Goal: Complete application form: Complete application form

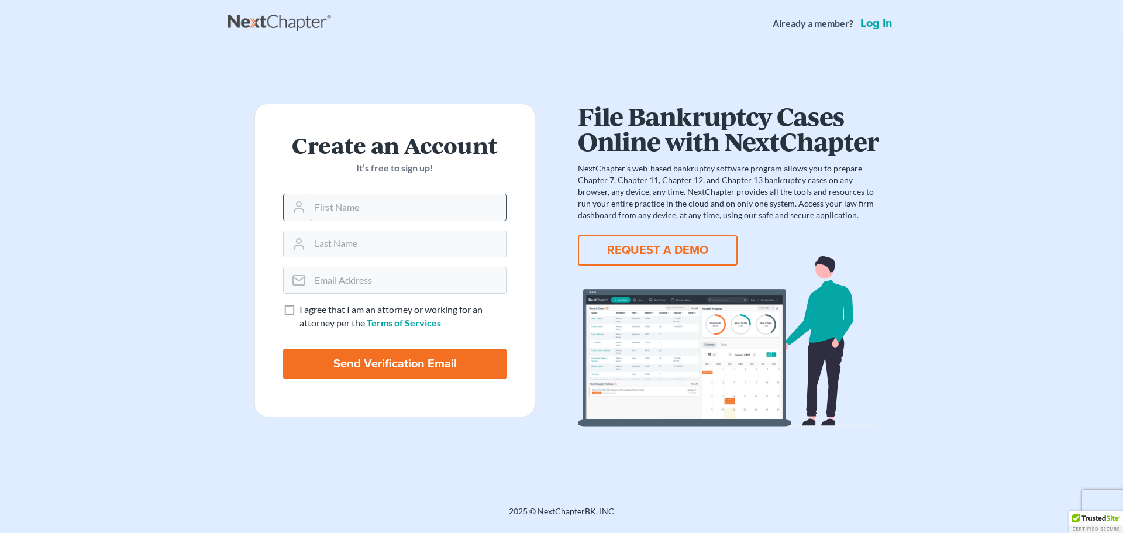
click at [407, 204] on input "text" at bounding box center [408, 207] width 196 height 26
type input "[PERSON_NAME]"
click at [365, 278] on input "email" at bounding box center [408, 280] width 196 height 26
type input "[EMAIL_ADDRESS][DOMAIN_NAME]"
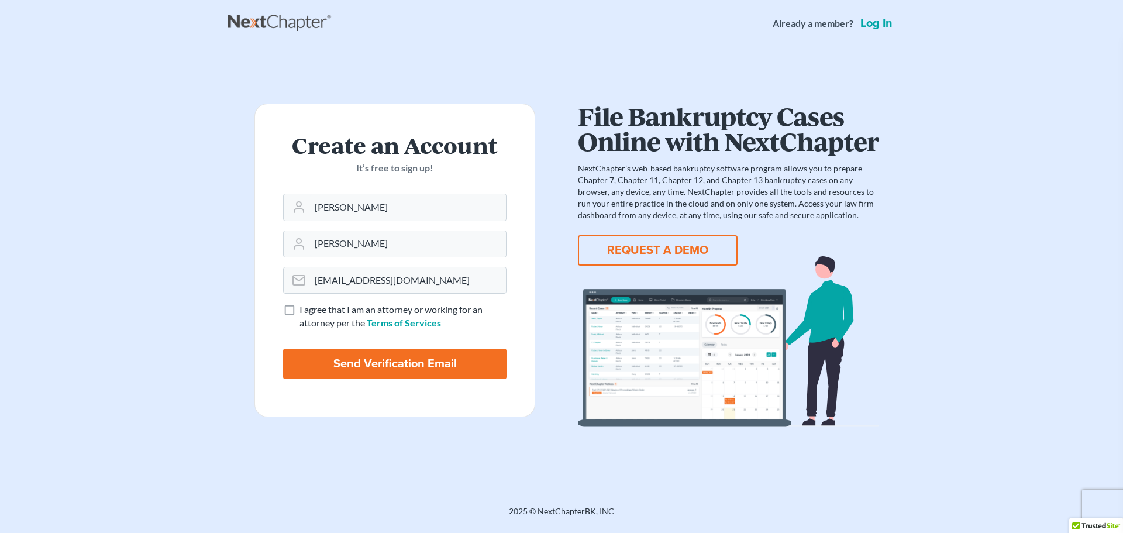
click at [299, 308] on label "I agree that I am an attorney or working for an attorney per the Terms of Servi…" at bounding box center [402, 316] width 207 height 27
click at [304, 308] on input "I agree that I am an attorney or working for an attorney per the Terms of Servi…" at bounding box center [308, 307] width 8 height 8
checkbox input "true"
click at [398, 362] on input "Send Verification Email" at bounding box center [394, 364] width 223 height 30
type input "Thinking..."
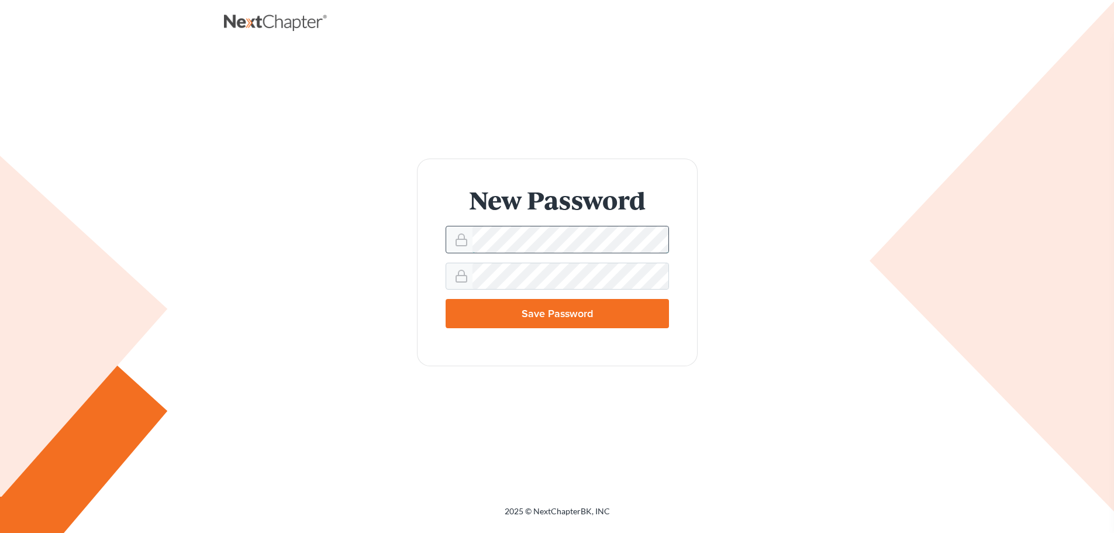
click at [469, 240] on div at bounding box center [557, 239] width 223 height 27
click at [519, 313] on input "Save Password" at bounding box center [557, 313] width 223 height 29
type input "Thinking..."
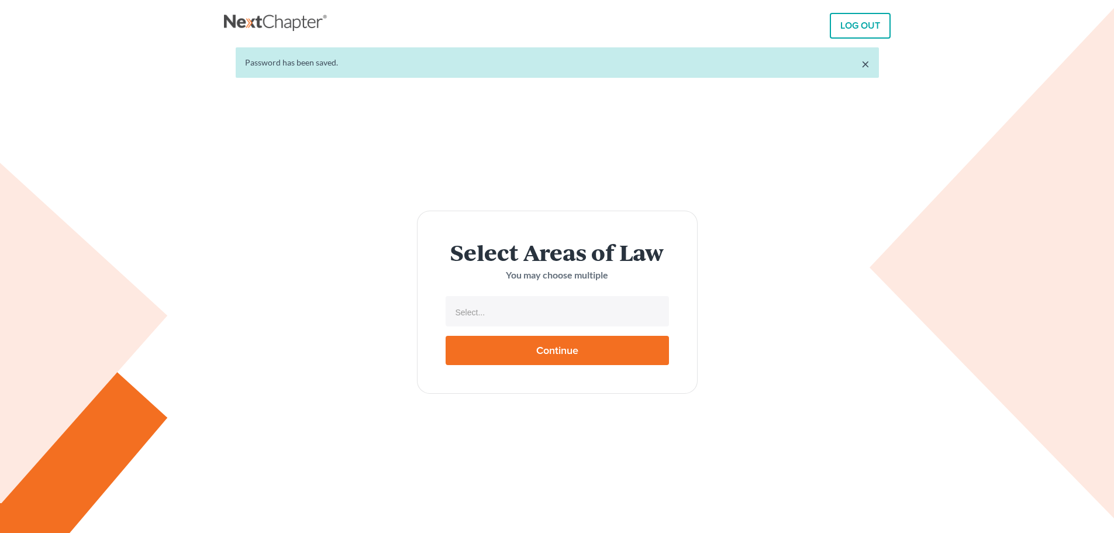
select select
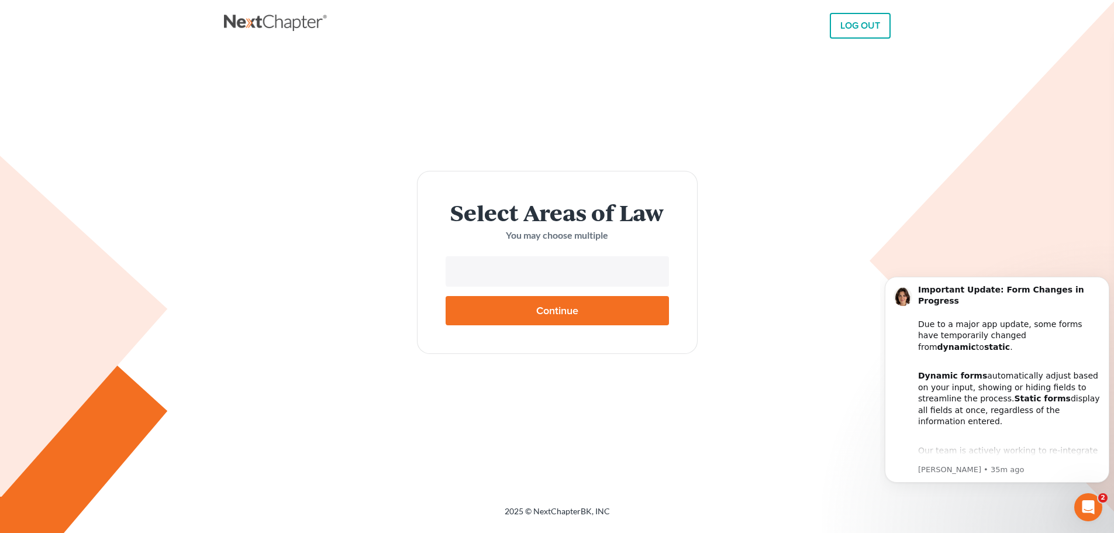
click at [517, 275] on input "text" at bounding box center [556, 273] width 207 height 18
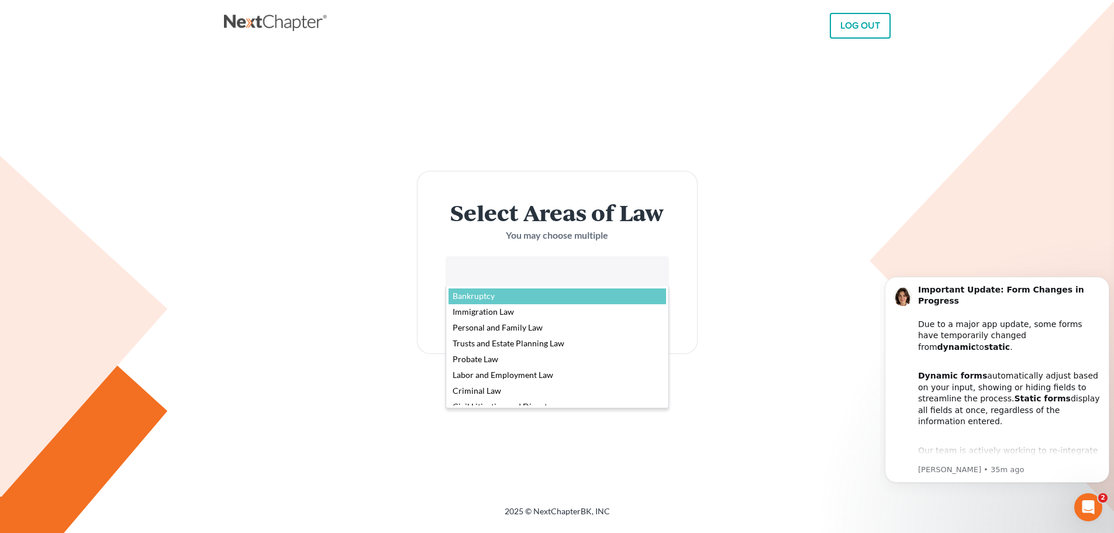
select select "4556"
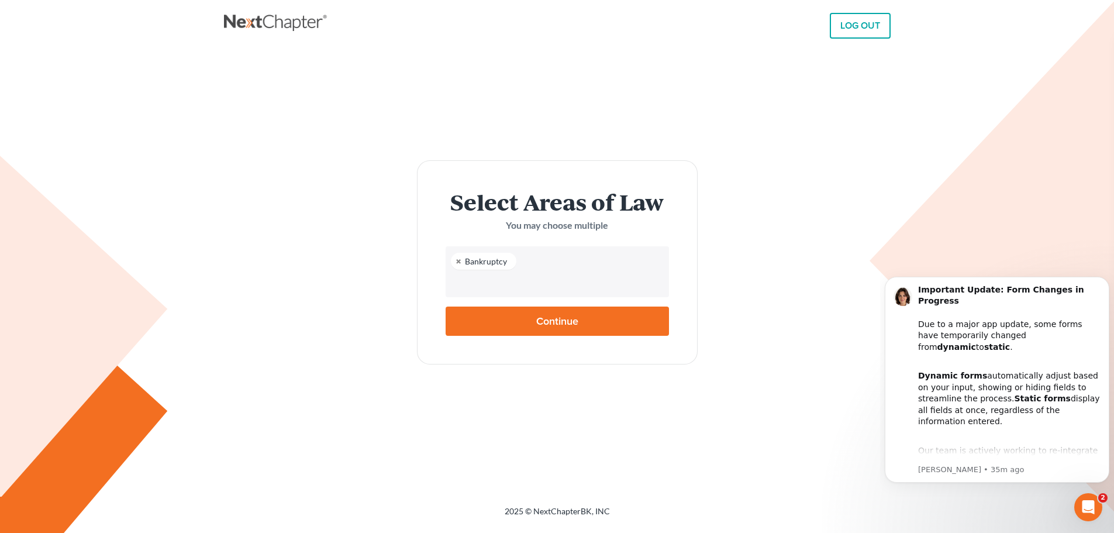
click at [561, 319] on input "Continue" at bounding box center [557, 320] width 223 height 29
type input "Thinking..."
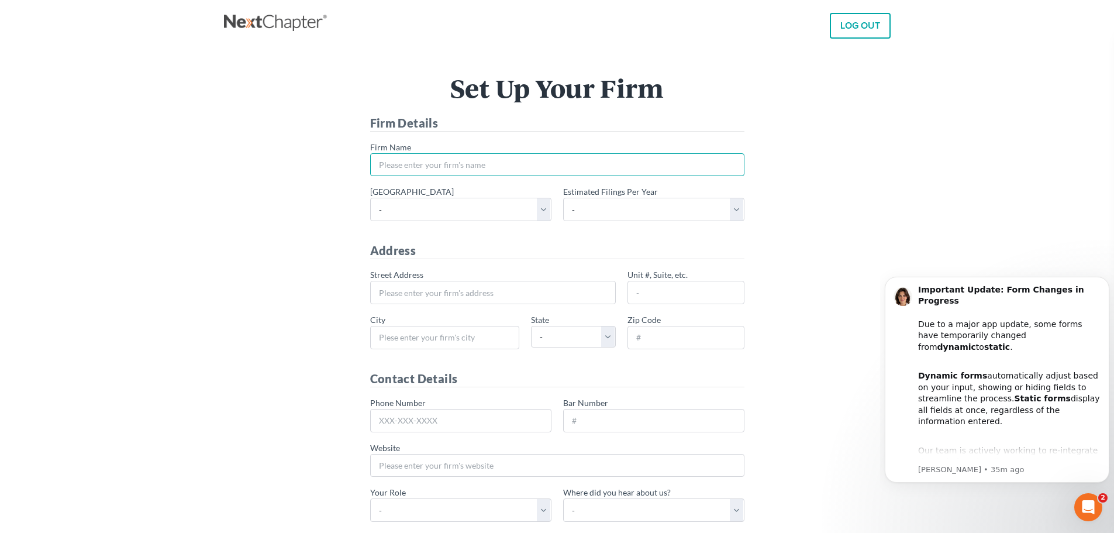
click at [397, 167] on input "* Firm Name" at bounding box center [557, 164] width 374 height 23
type input "Plum Choice One, LLC"
click at [401, 209] on select "- Alabama - Middle Alabama - Northern Alabama - Southern Alaska Arizona Arkansa…" at bounding box center [460, 209] width 181 height 23
select select "22"
click at [370, 198] on select "- Alabama - Middle Alabama - Northern Alabama - Southern Alaska Arizona Arkansa…" at bounding box center [460, 209] width 181 height 23
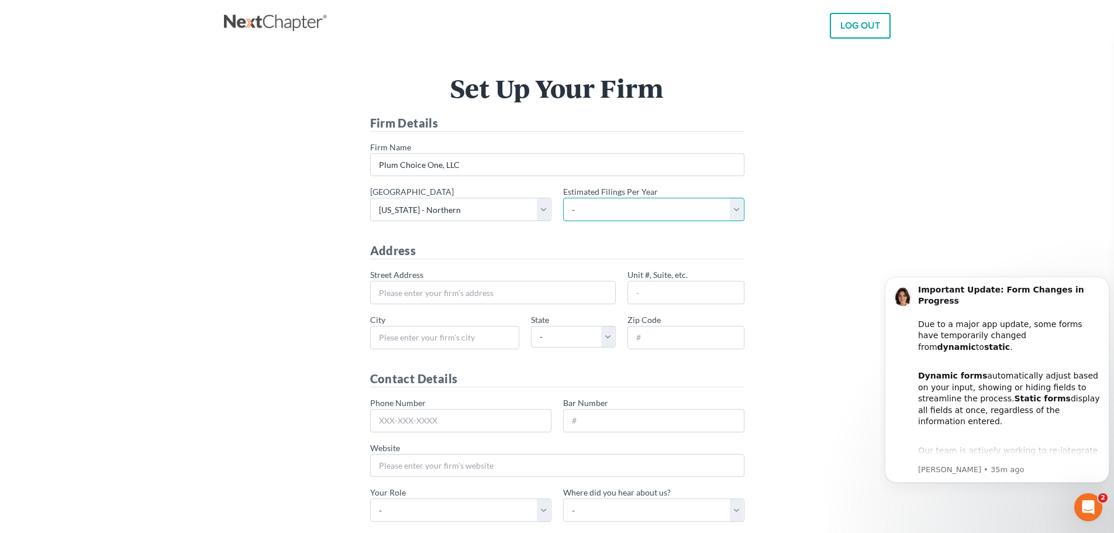
click at [607, 215] on select "- 1-10 11-50 50+" at bounding box center [653, 209] width 181 height 23
select select "10"
click at [563, 198] on select "- 1-10 11-50 50+" at bounding box center [653, 209] width 181 height 23
click at [487, 299] on input "* Street Address" at bounding box center [493, 292] width 246 height 23
type input "232 Summer Hill Circle"
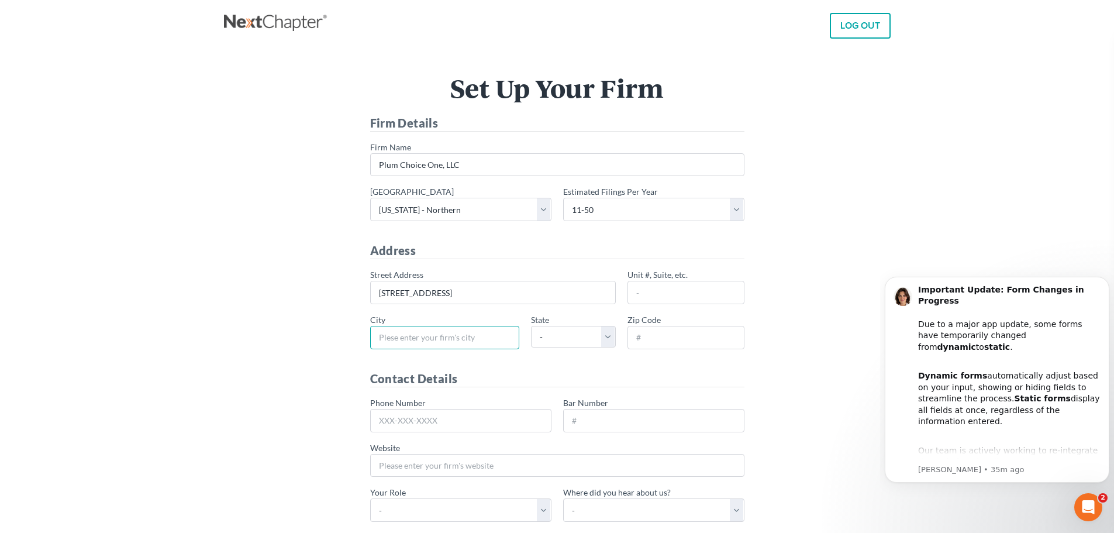
type input "Stockbridge"
select select "GA"
type input "30281"
drag, startPoint x: 466, startPoint y: 413, endPoint x: 396, endPoint y: 419, distance: 69.8
click at [396, 419] on input "678-289-8061" at bounding box center [460, 420] width 181 height 23
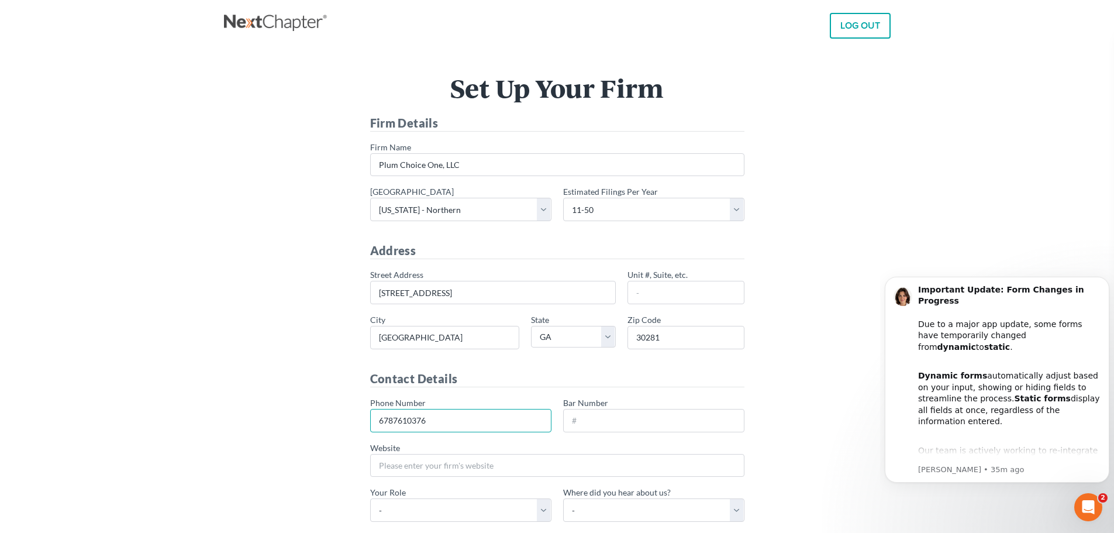
type input "678-761-0376"
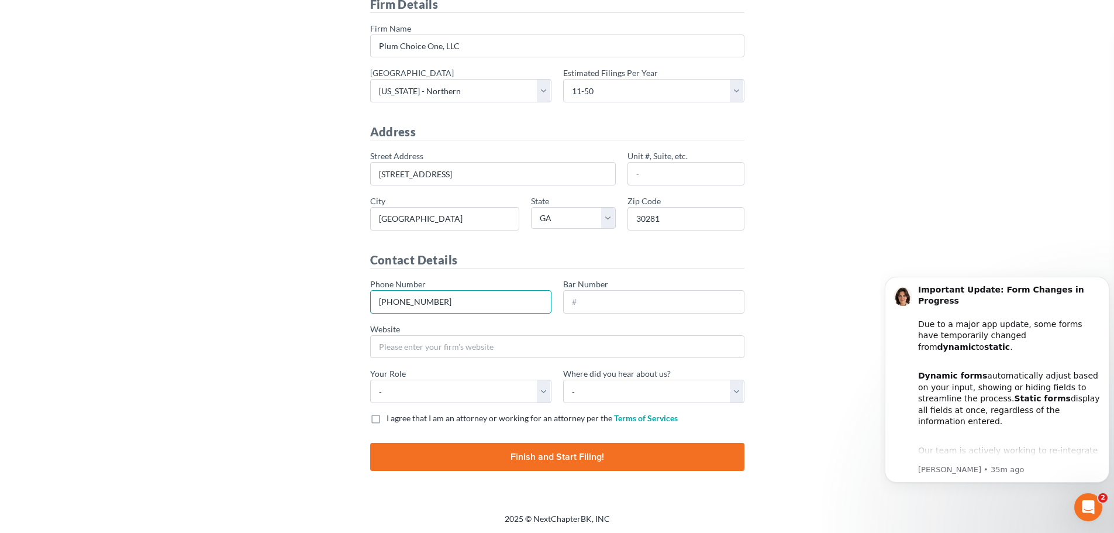
scroll to position [120, 0]
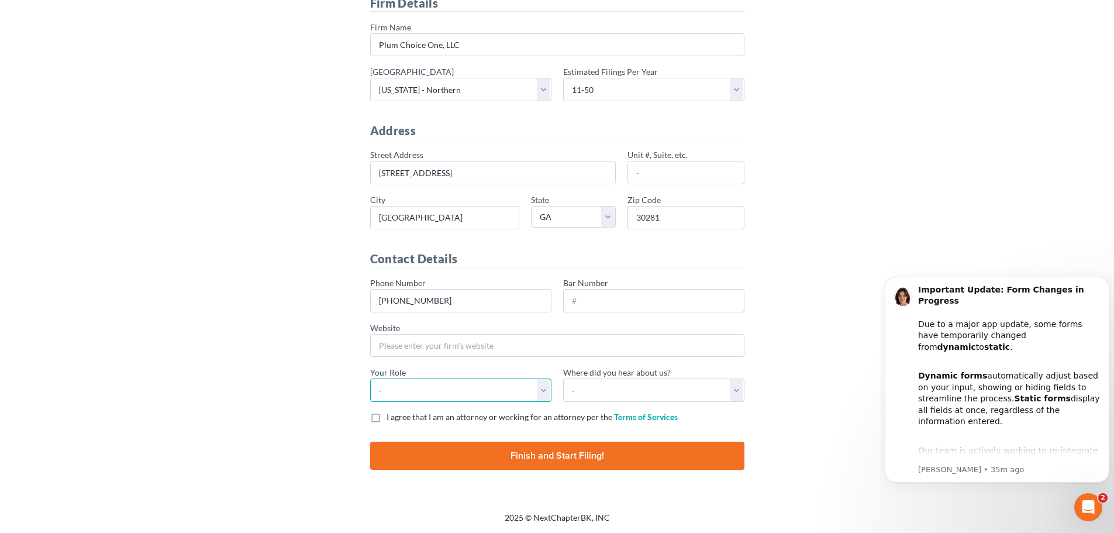
click at [442, 396] on select "- Attorney Paralegal Assistant" at bounding box center [460, 389] width 181 height 23
click at [465, 392] on select "- Attorney Paralegal Assistant" at bounding box center [460, 389] width 181 height 23
click at [463, 391] on select "- Attorney Paralegal Assistant" at bounding box center [460, 389] width 181 height 23
click at [542, 389] on select "- Attorney Paralegal Assistant" at bounding box center [460, 389] width 181 height 23
select select "assistant"
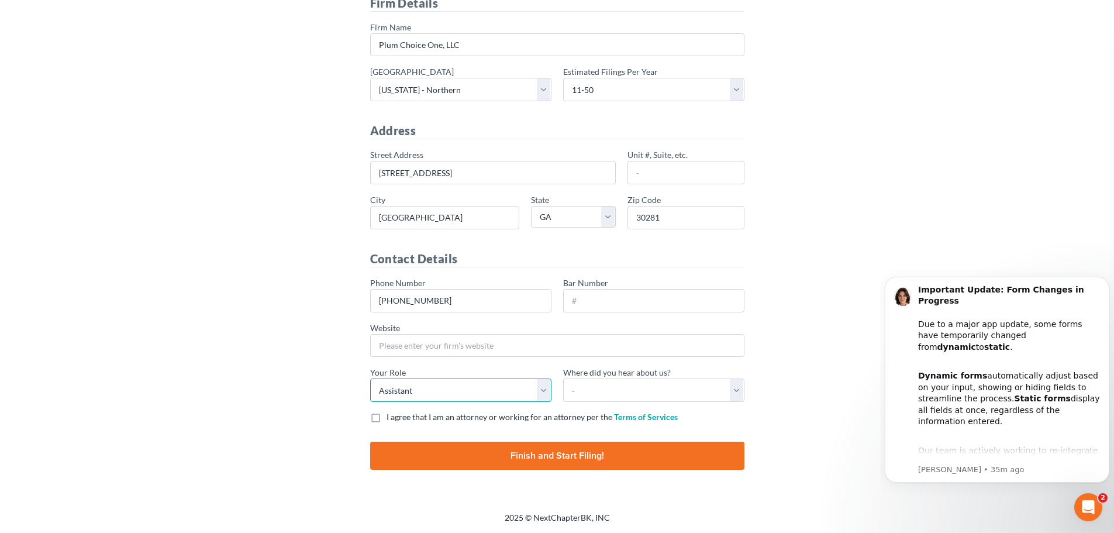
click at [370, 378] on select "- Attorney Paralegal Assistant" at bounding box center [460, 389] width 181 height 23
click at [622, 395] on select "- Bar association Capterra Clio Email Facebook Google Word of mouth Other" at bounding box center [653, 389] width 181 height 23
select select "Google"
click at [563, 378] on select "- Bar association Capterra Clio Email Facebook Google Word of mouth Other" at bounding box center [653, 389] width 181 height 23
click at [387, 416] on label "I agree that I am an attorney or working for an attorney per the Terms of Servi…" at bounding box center [532, 417] width 291 height 12
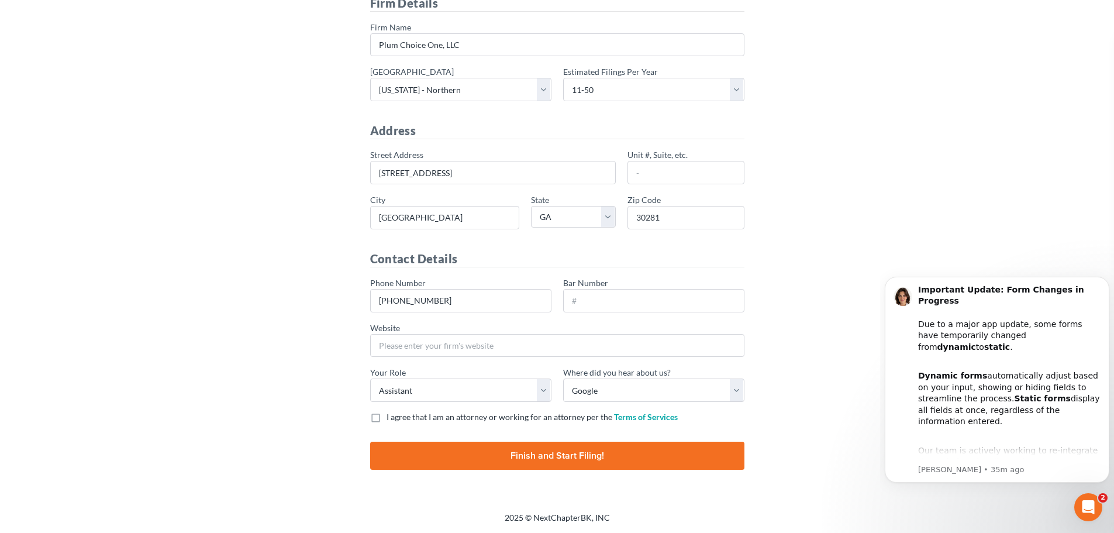
click at [391, 416] on input "I agree that I am an attorney or working for an attorney per the Terms of Servi…" at bounding box center [395, 415] width 8 height 8
checkbox input "true"
click at [466, 458] on input "Finish and Start Filing!" at bounding box center [557, 456] width 374 height 28
type input "Thinking..."
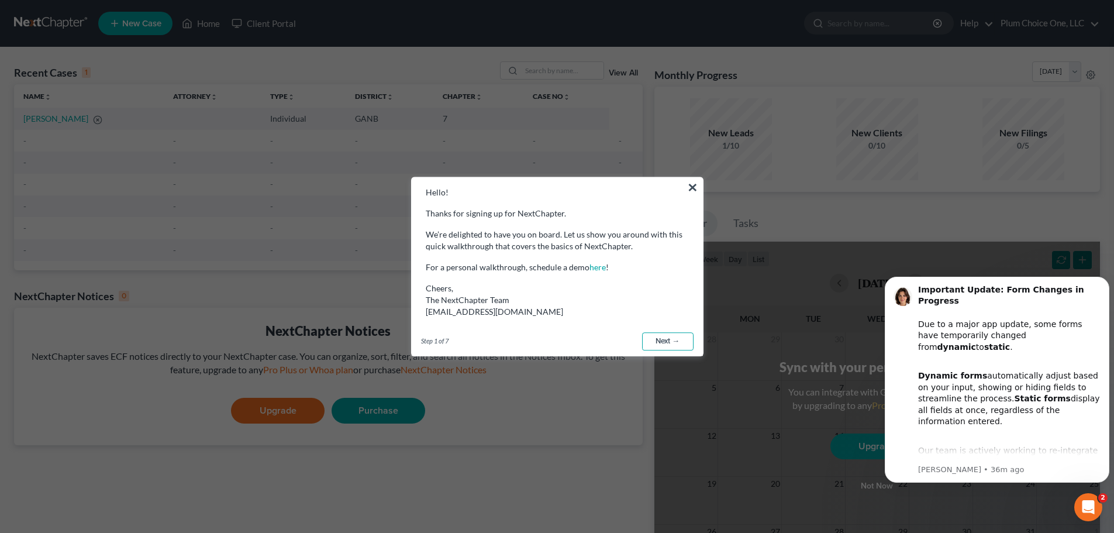
click at [655, 340] on link "Next →" at bounding box center [667, 341] width 51 height 19
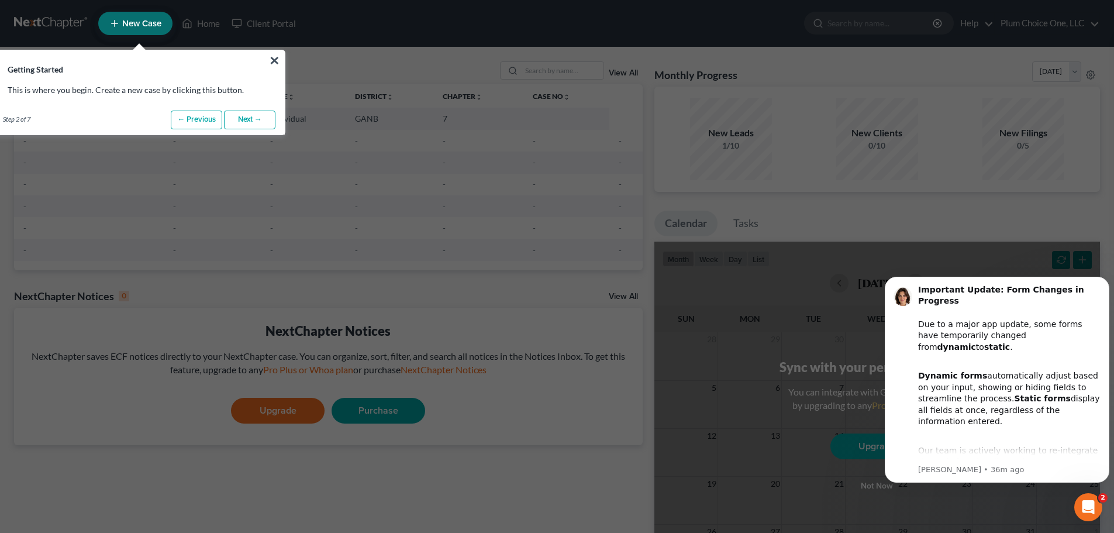
click at [242, 115] on link "Next →" at bounding box center [249, 120] width 51 height 19
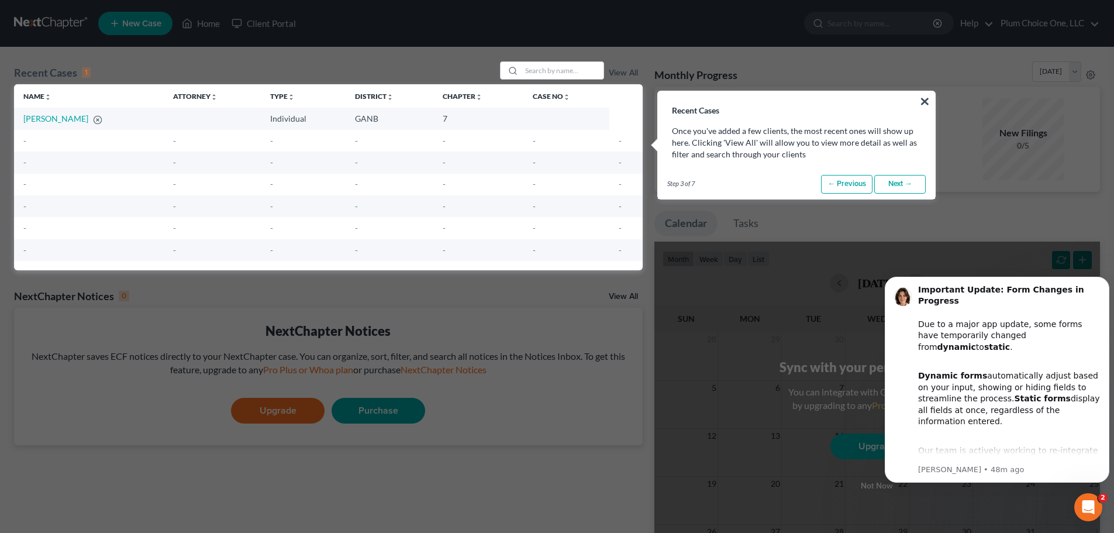
click at [902, 182] on link "Next →" at bounding box center [899, 184] width 51 height 19
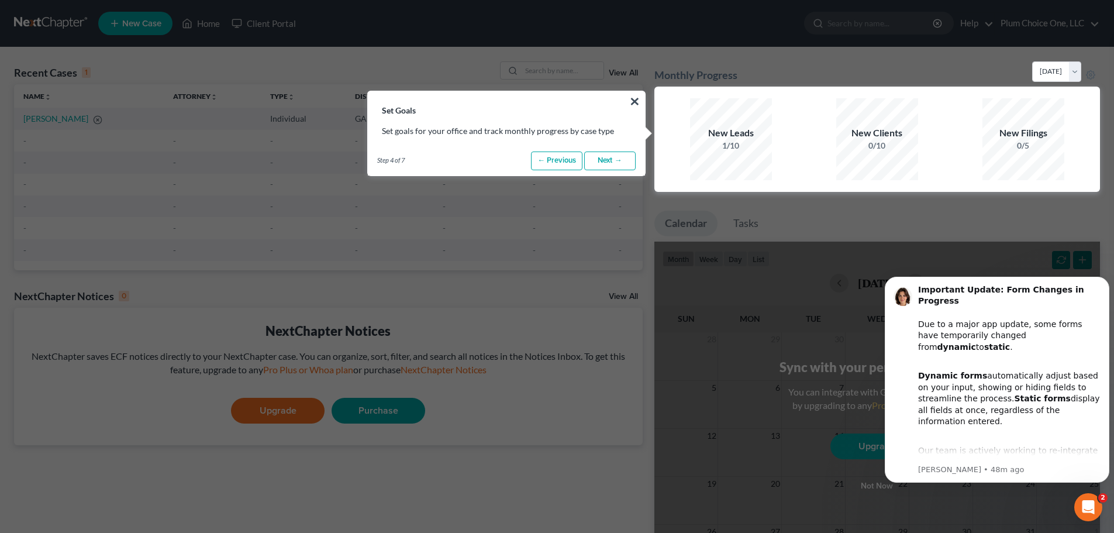
click at [621, 161] on link "Next →" at bounding box center [609, 160] width 51 height 19
